Goal: Task Accomplishment & Management: Complete application form

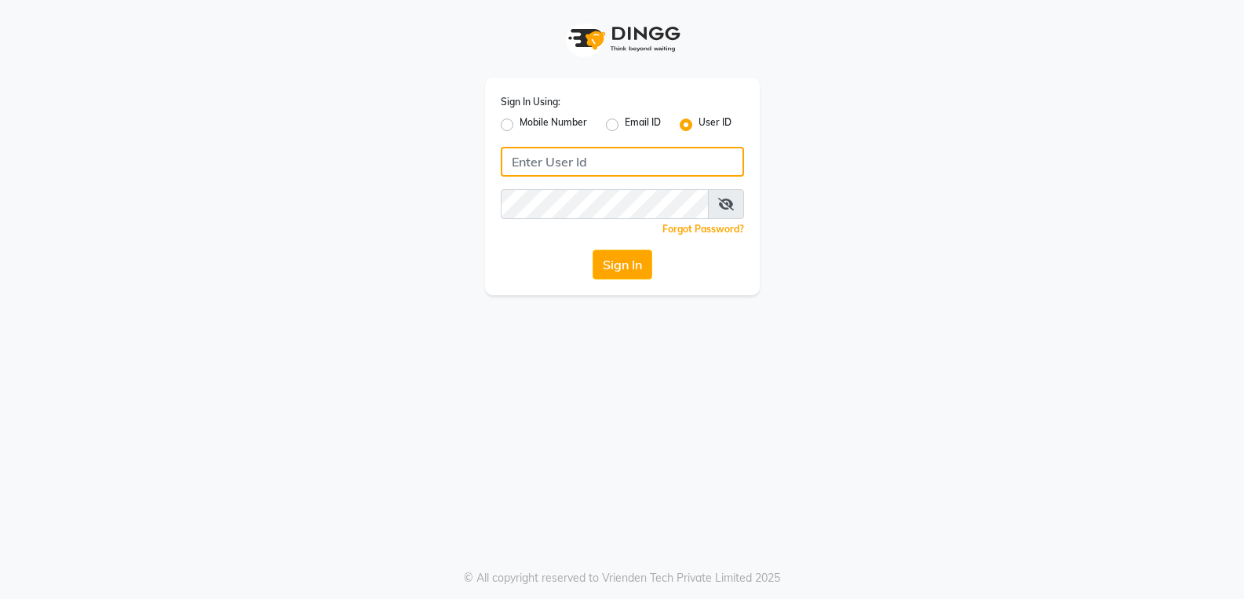
click at [600, 159] on input "Username" at bounding box center [622, 162] width 243 height 30
type input "Duelingscissors123"
click at [725, 201] on icon at bounding box center [726, 204] width 16 height 13
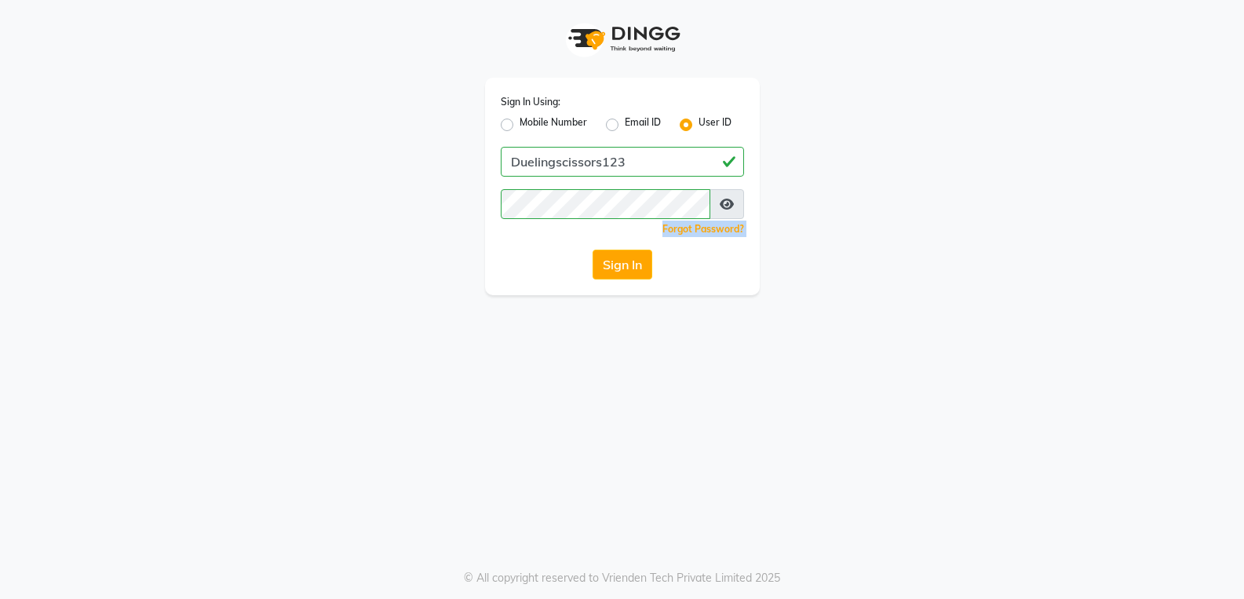
drag, startPoint x: 702, startPoint y: 281, endPoint x: 764, endPoint y: 194, distance: 107.4
click at [764, 194] on div "Sign In Using: Mobile Number Email ID User ID Duelingscissors123 Remember me Fo…" at bounding box center [622, 299] width 1244 height 599
click at [625, 262] on button "Sign In" at bounding box center [623, 265] width 60 height 30
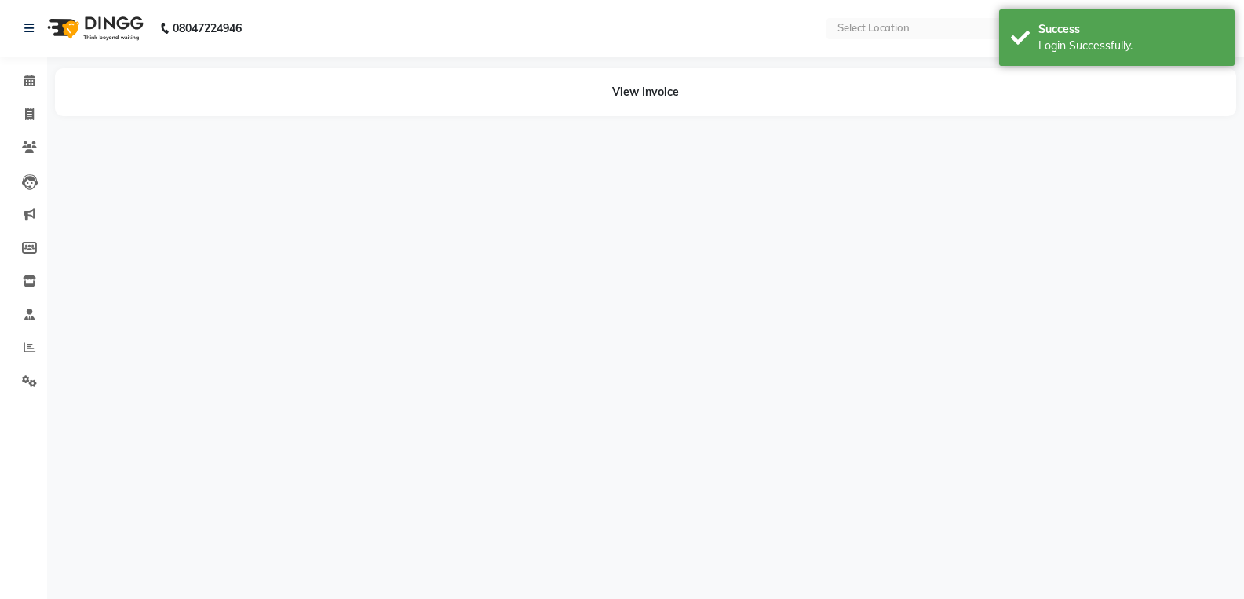
select select "en"
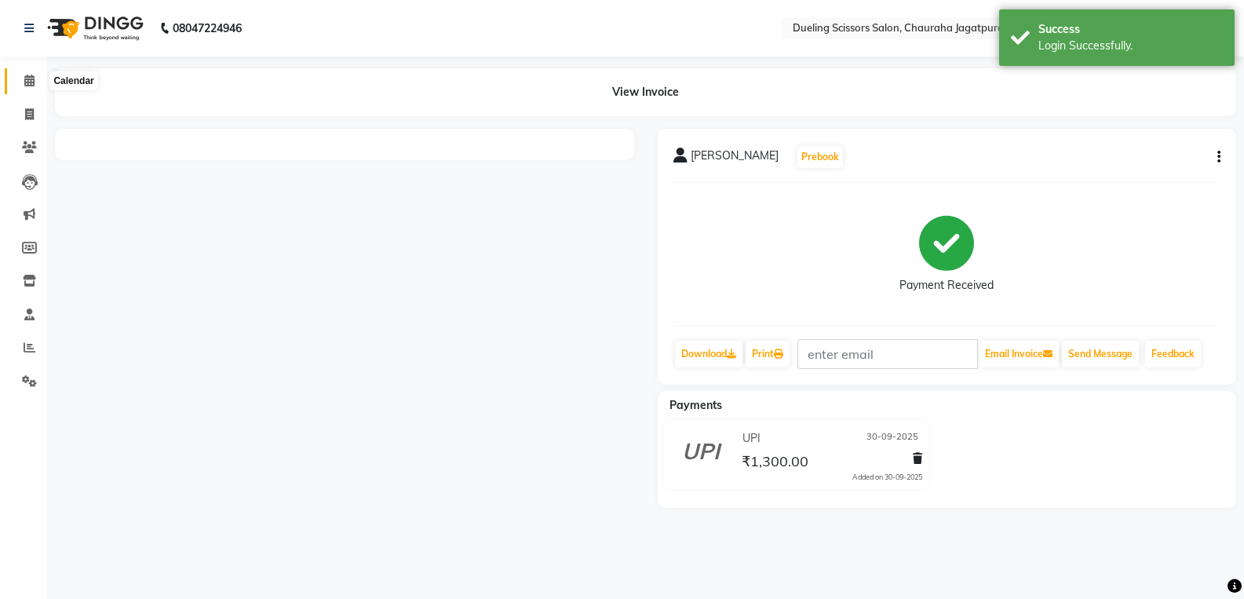
click at [26, 75] on icon at bounding box center [29, 81] width 10 height 12
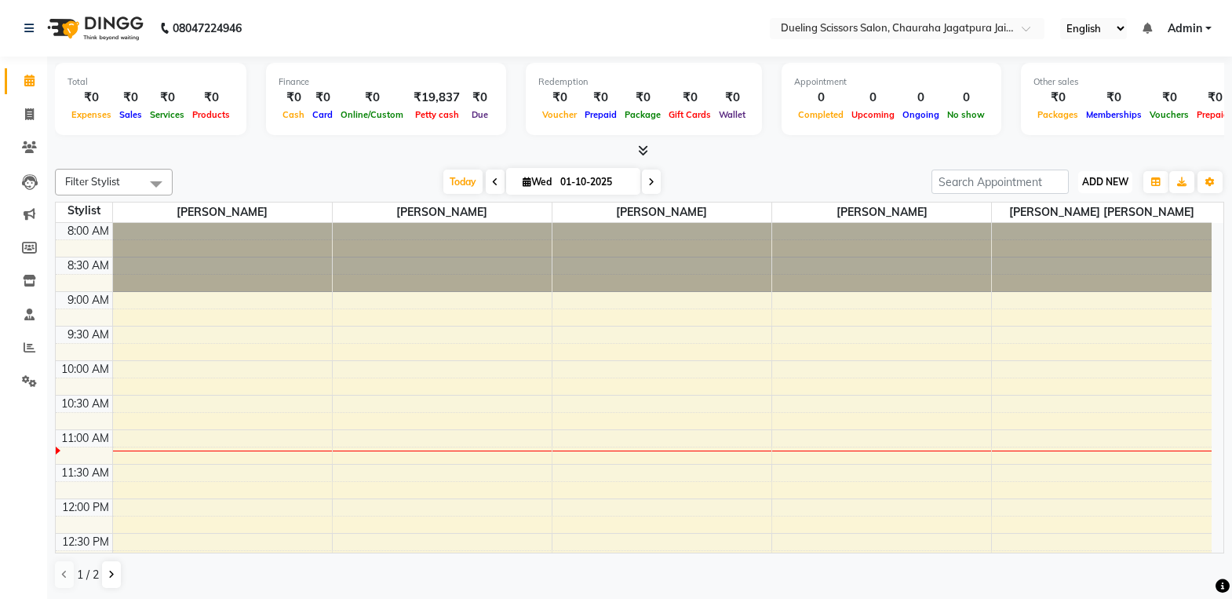
click at [1117, 181] on span "ADD NEW" at bounding box center [1105, 182] width 46 height 12
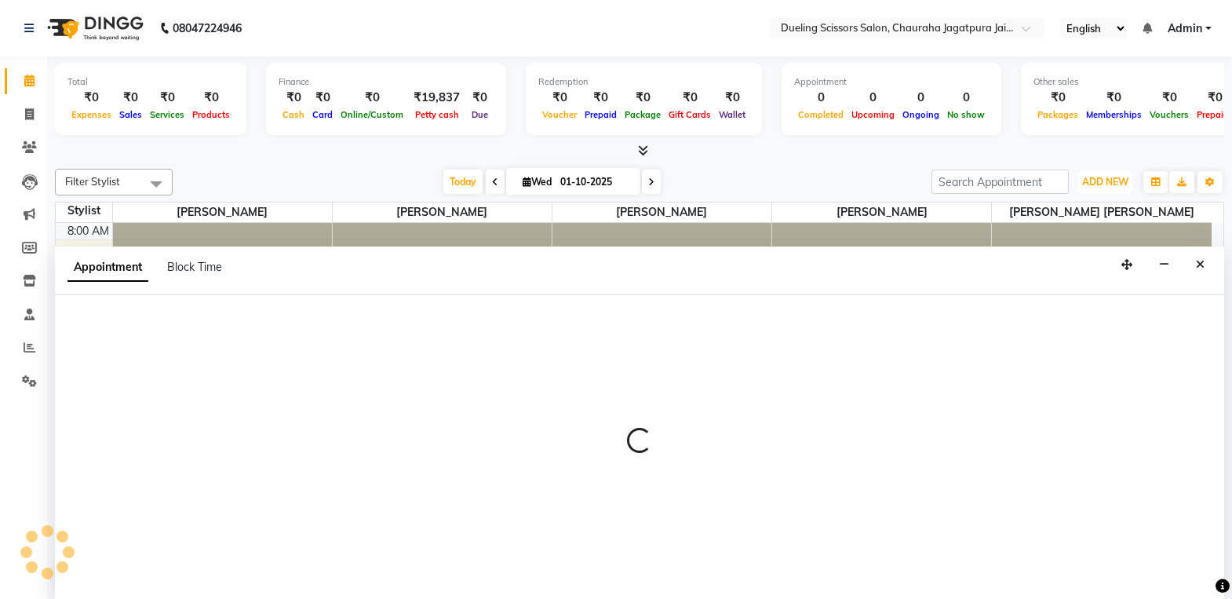
scroll to position [1, 0]
select select "89785"
select select "585"
select select "tentative"
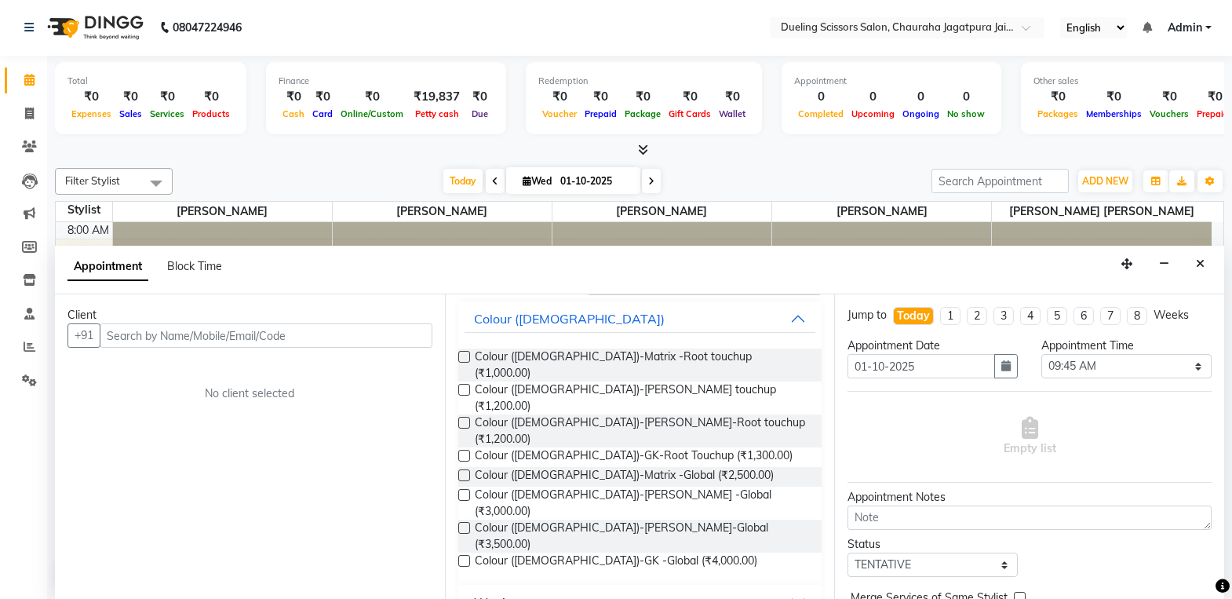
scroll to position [0, 0]
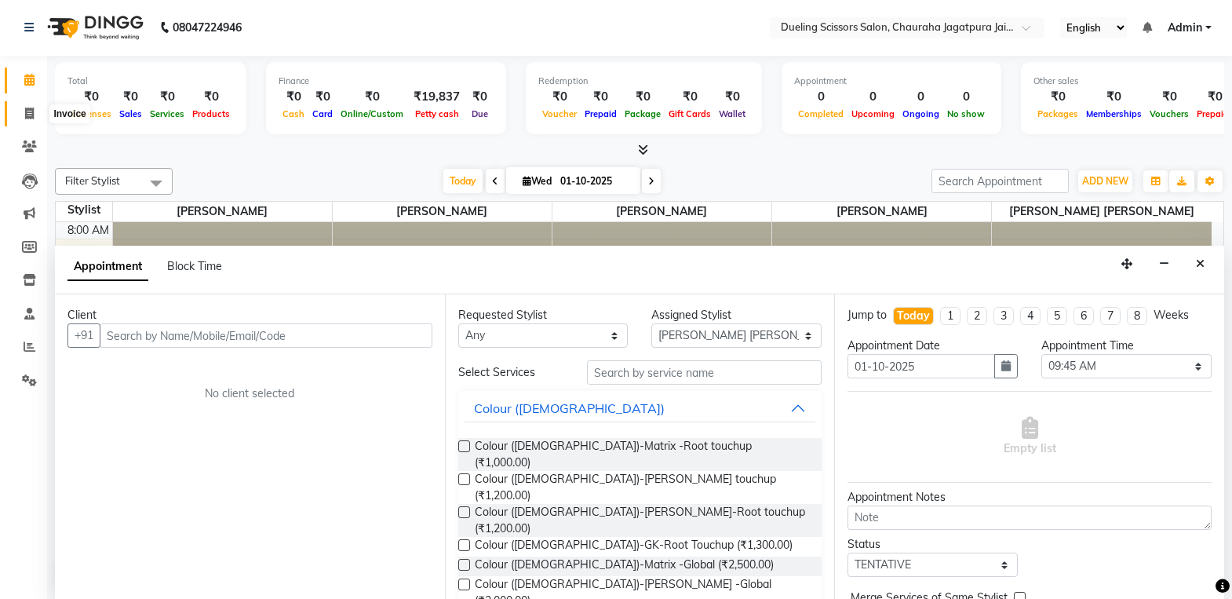
click at [32, 119] on icon at bounding box center [29, 114] width 9 height 12
select select "service"
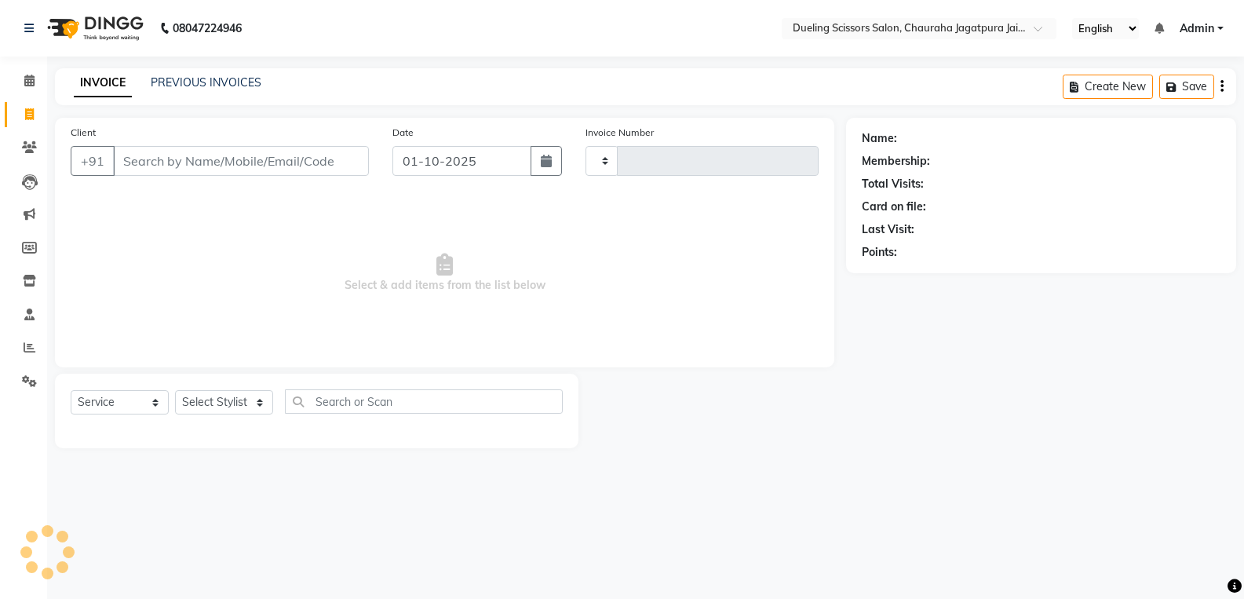
type input "0192"
select select "6993"
click at [186, 150] on input "Client" at bounding box center [241, 161] width 256 height 30
click at [137, 155] on input "Client" at bounding box center [241, 161] width 256 height 30
click at [178, 162] on input "Client" at bounding box center [241, 161] width 256 height 30
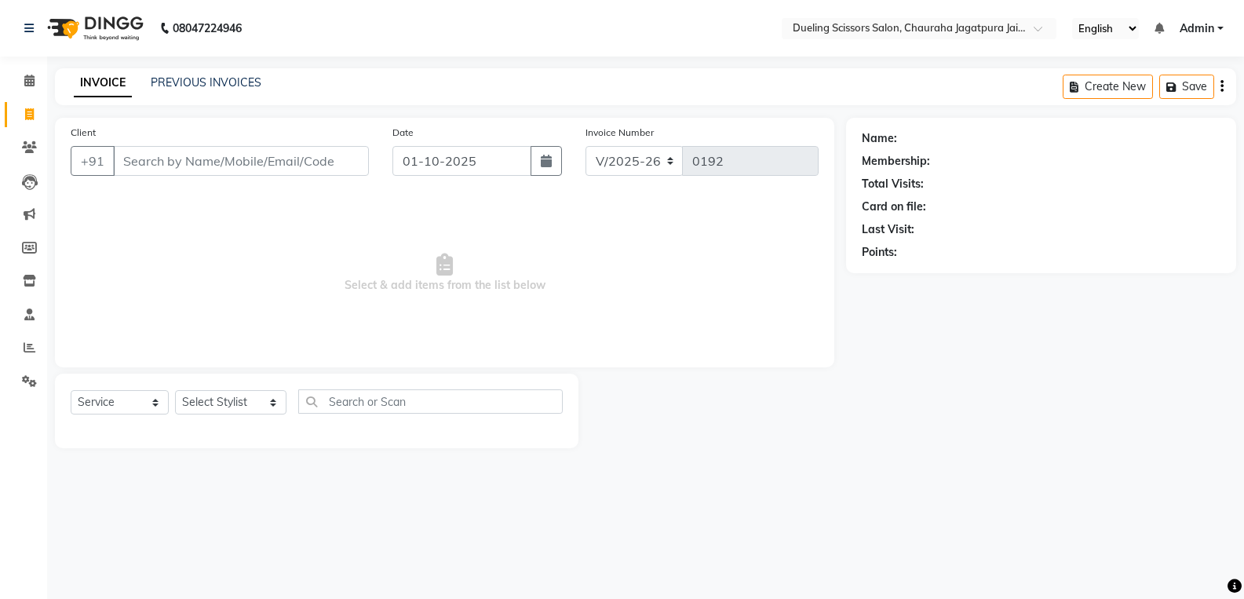
click at [178, 162] on input "Client" at bounding box center [241, 161] width 256 height 30
type input "9511570323"
click at [312, 156] on span "Add Client" at bounding box center [328, 161] width 62 height 16
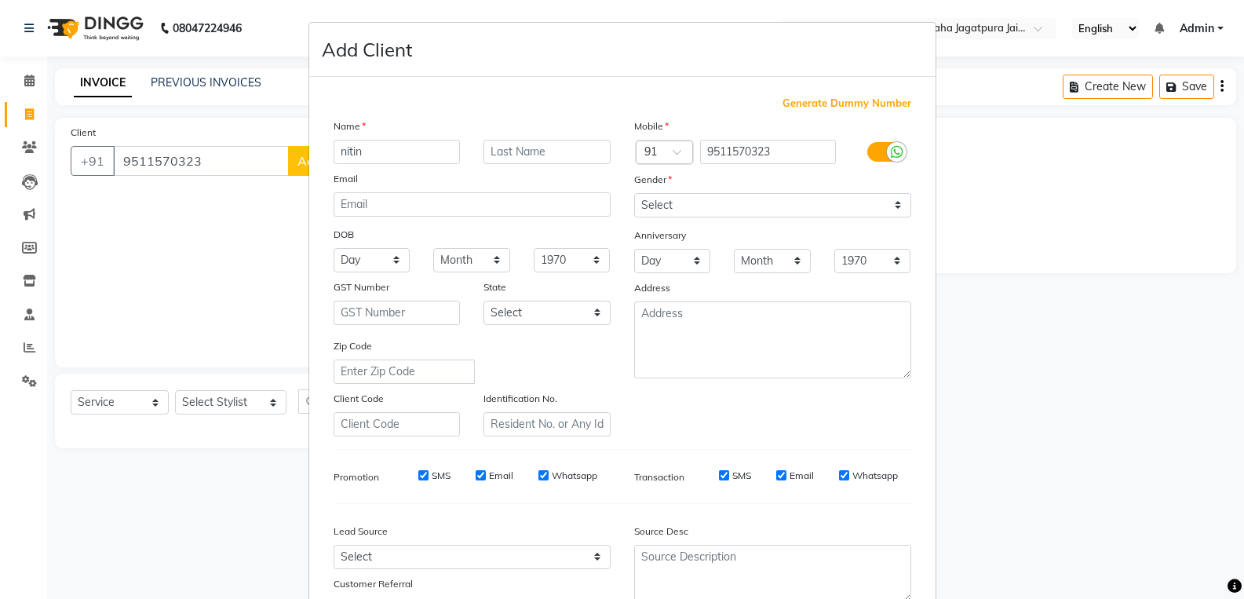
type input "nitin"
click at [504, 151] on input "text" at bounding box center [546, 152] width 127 height 24
type input "[PERSON_NAME]"
click at [894, 209] on select "Select [DEMOGRAPHIC_DATA] [DEMOGRAPHIC_DATA] Other Prefer Not To Say" at bounding box center [772, 205] width 277 height 24
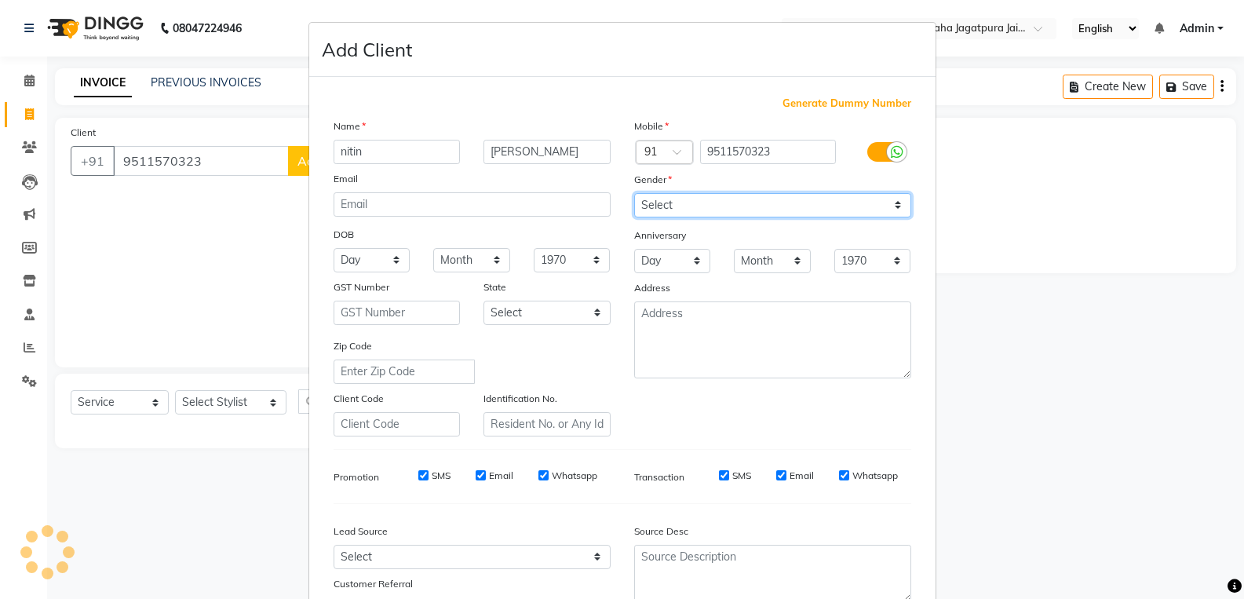
select select "[DEMOGRAPHIC_DATA]"
click at [634, 193] on select "Select [DEMOGRAPHIC_DATA] [DEMOGRAPHIC_DATA] Other Prefer Not To Say" at bounding box center [772, 205] width 277 height 24
click at [1228, 535] on ngb-modal-window "Add Client Generate Dummy Number Name [PERSON_NAME] Email DOB Day 01 02 03 04 0…" at bounding box center [622, 299] width 1244 height 599
click at [1010, 483] on ngb-modal-window "Add Client Generate Dummy Number Name [PERSON_NAME] Email DOB Day 01 02 03 04 0…" at bounding box center [622, 299] width 1244 height 599
click at [994, 466] on ngb-modal-window "Add Client Generate Dummy Number Name [PERSON_NAME] Email DOB Day 01 02 03 04 0…" at bounding box center [622, 299] width 1244 height 599
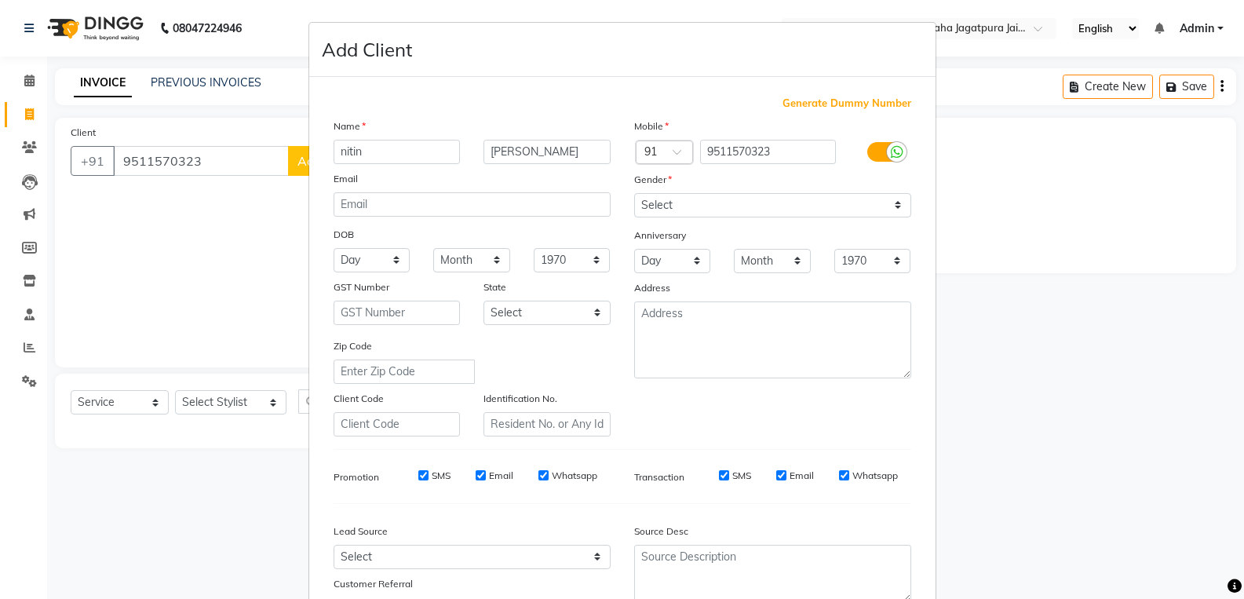
click at [1228, 242] on ngb-modal-window "Add Client Generate Dummy Number Name [PERSON_NAME] Email DOB Day 01 02 03 04 0…" at bounding box center [622, 299] width 1244 height 599
click at [164, 228] on ngb-modal-window "Add Client Generate Dummy Number Name [PERSON_NAME] Email DOB Day 01 02 03 04 0…" at bounding box center [622, 299] width 1244 height 599
click at [1228, 577] on span at bounding box center [1235, 586] width 14 height 18
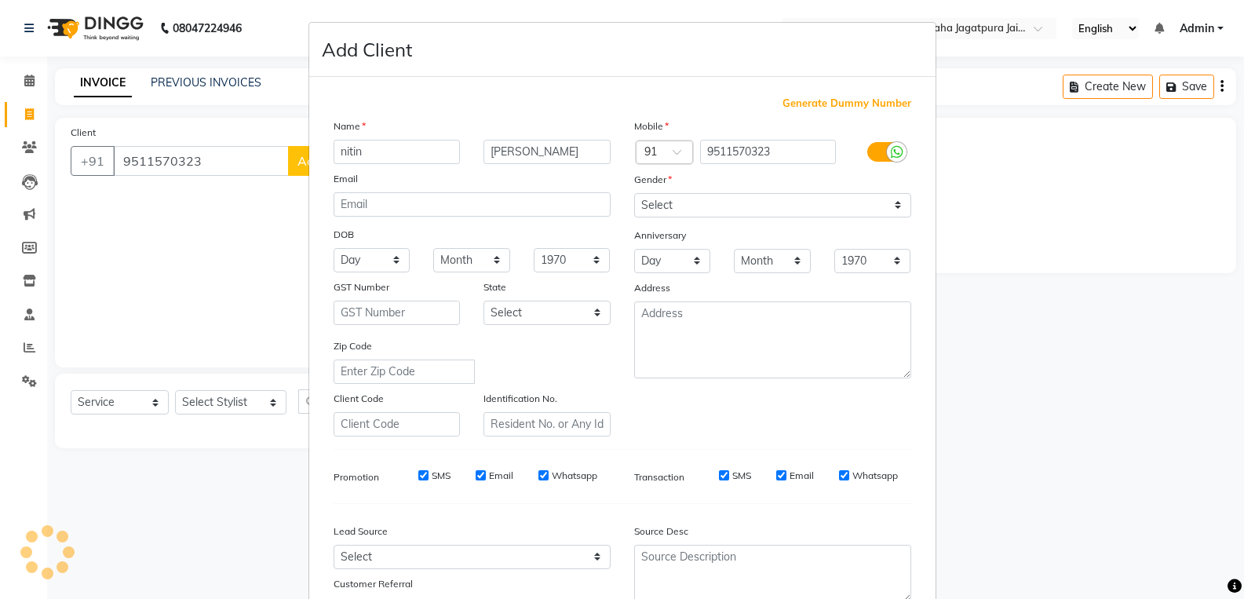
click at [1228, 577] on span at bounding box center [1235, 586] width 14 height 18
click at [1228, 521] on ngb-modal-window "Add Client Generate Dummy Number Name [PERSON_NAME] Email DOB Day 01 02 03 04 0…" at bounding box center [622, 299] width 1244 height 599
click at [1177, 447] on ngb-modal-window "Add Client Generate Dummy Number Name [PERSON_NAME] Email DOB Day 01 02 03 04 0…" at bounding box center [622, 299] width 1244 height 599
click at [251, 254] on ngb-modal-window "Add Client Generate Dummy Number Name [PERSON_NAME] Email DOB Day 01 02 03 04 0…" at bounding box center [622, 299] width 1244 height 599
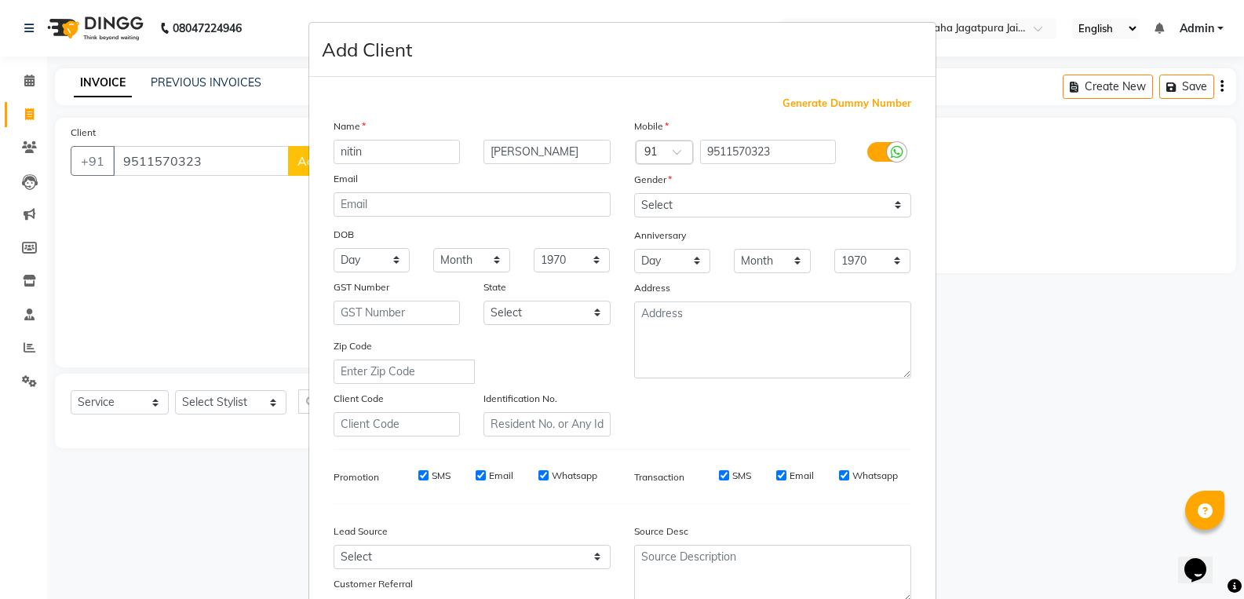
click at [1228, 571] on ngb-modal-window "Add Client Generate Dummy Number Name [PERSON_NAME] Email DOB Day 01 02 03 04 0…" at bounding box center [622, 299] width 1244 height 599
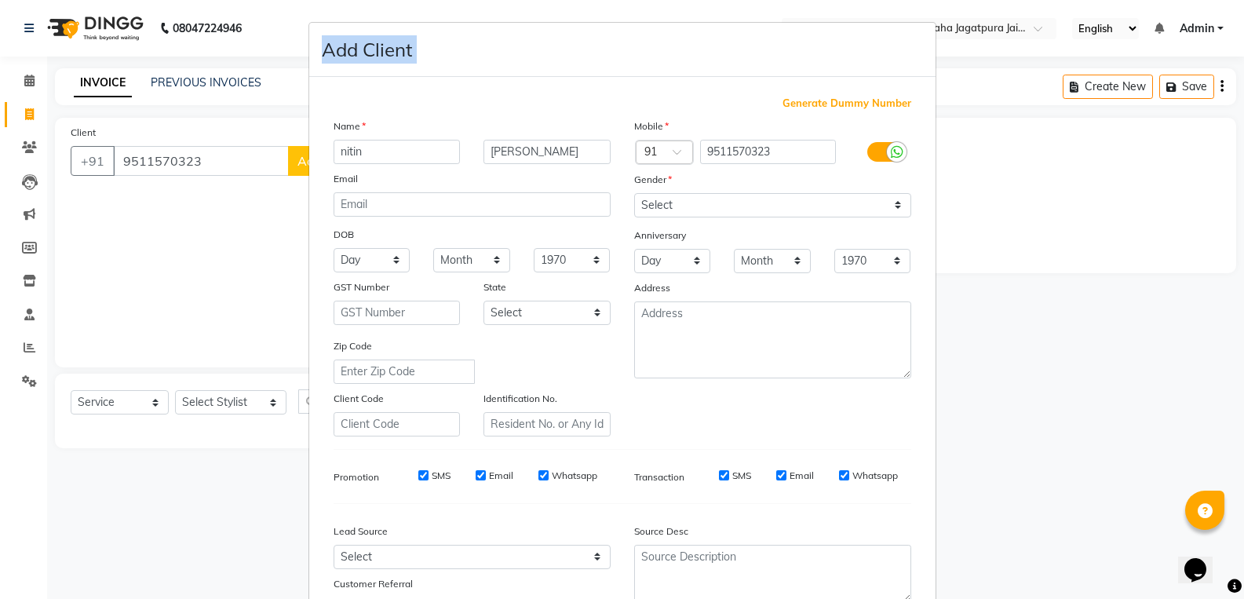
click at [1228, 571] on ngb-modal-window "Add Client Generate Dummy Number Name [PERSON_NAME] Email DOB Day 01 02 03 04 0…" at bounding box center [622, 299] width 1244 height 599
click at [1003, 418] on ngb-modal-window "Add Client Generate Dummy Number Name [PERSON_NAME] Email DOB Day 01 02 03 04 0…" at bounding box center [622, 299] width 1244 height 599
click at [1228, 533] on ngb-modal-window "Add Client Generate Dummy Number Name [PERSON_NAME] Email DOB Day 01 02 03 04 0…" at bounding box center [622, 299] width 1244 height 599
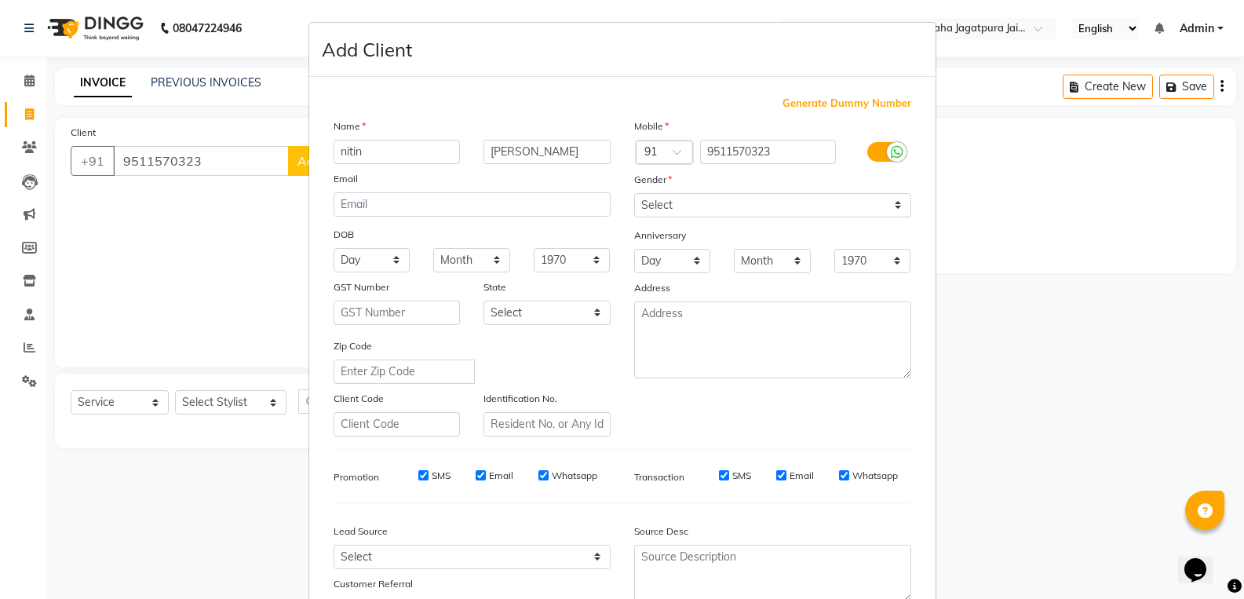
click at [1027, 519] on ngb-modal-window "Add Client Generate Dummy Number Name [PERSON_NAME] Email DOB Day 01 02 03 04 0…" at bounding box center [622, 299] width 1244 height 599
click at [214, 155] on ngb-modal-window "Add Client Generate Dummy Number Name [PERSON_NAME] Email DOB Day 01 02 03 04 0…" at bounding box center [622, 299] width 1244 height 599
click at [1228, 552] on ngb-modal-window "Add Client Generate Dummy Number Name [PERSON_NAME] Email DOB Day 01 02 03 04 0…" at bounding box center [622, 299] width 1244 height 599
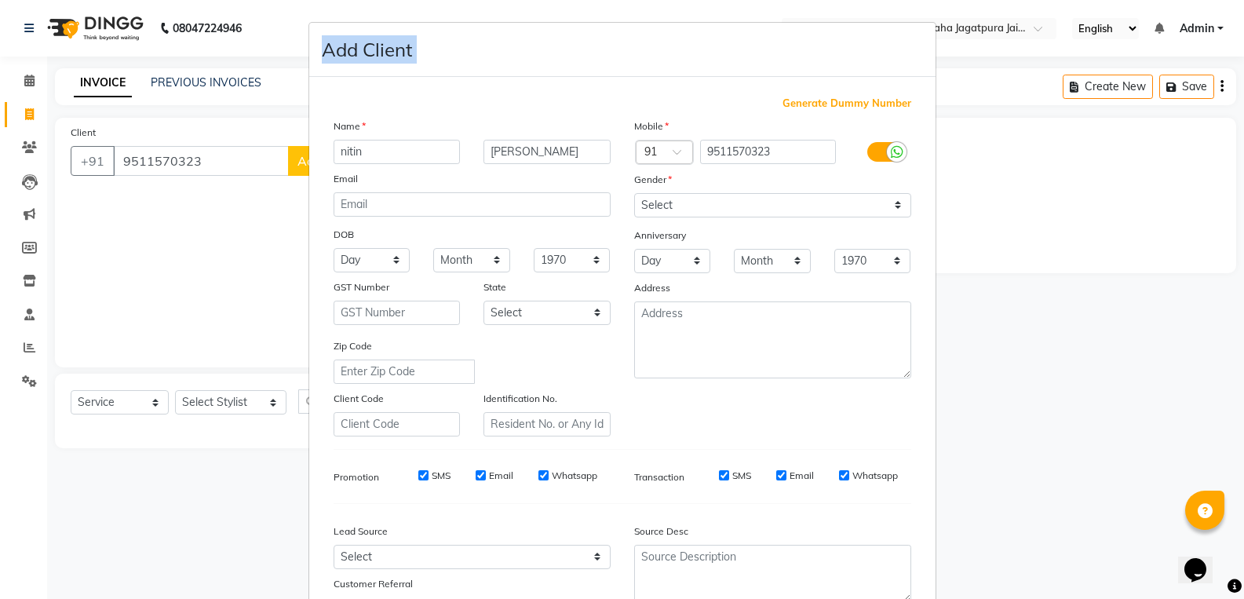
click at [1228, 552] on ngb-modal-window "Add Client Generate Dummy Number Name [PERSON_NAME] Email DOB Day 01 02 03 04 0…" at bounding box center [622, 299] width 1244 height 599
click at [202, 158] on ngb-modal-window "Add Client Generate Dummy Number Name [PERSON_NAME] Email DOB Day 01 02 03 04 0…" at bounding box center [622, 299] width 1244 height 599
click at [268, 246] on ngb-modal-window "Add Client Generate Dummy Number Name [PERSON_NAME] Email DOB Day 01 02 03 04 0…" at bounding box center [622, 299] width 1244 height 599
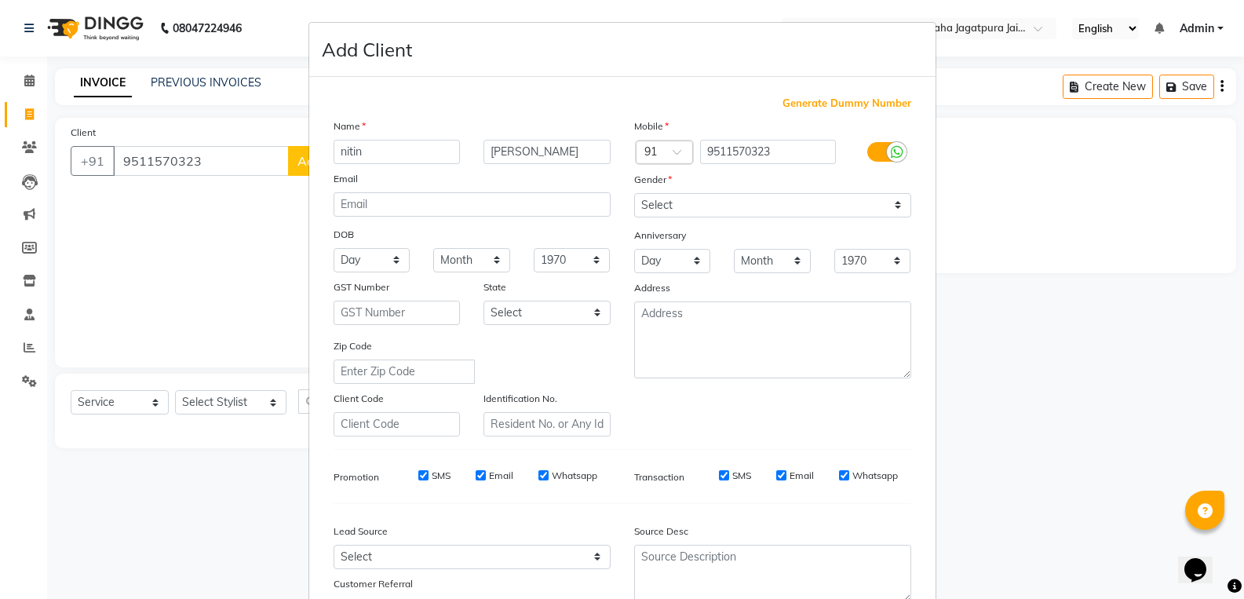
click at [1206, 390] on ngb-modal-window "Add Client Generate Dummy Number Name [PERSON_NAME] Email DOB Day 01 02 03 04 0…" at bounding box center [622, 299] width 1244 height 599
